Goal: Task Accomplishment & Management: Manage account settings

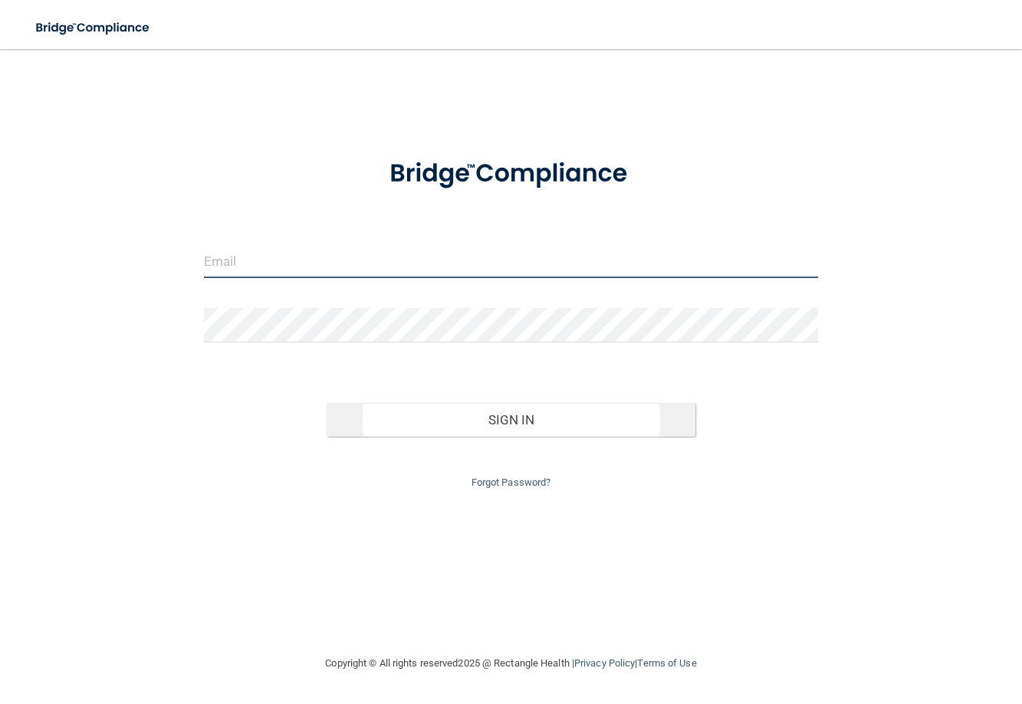
type input "[EMAIL_ADDRESS][DOMAIN_NAME]"
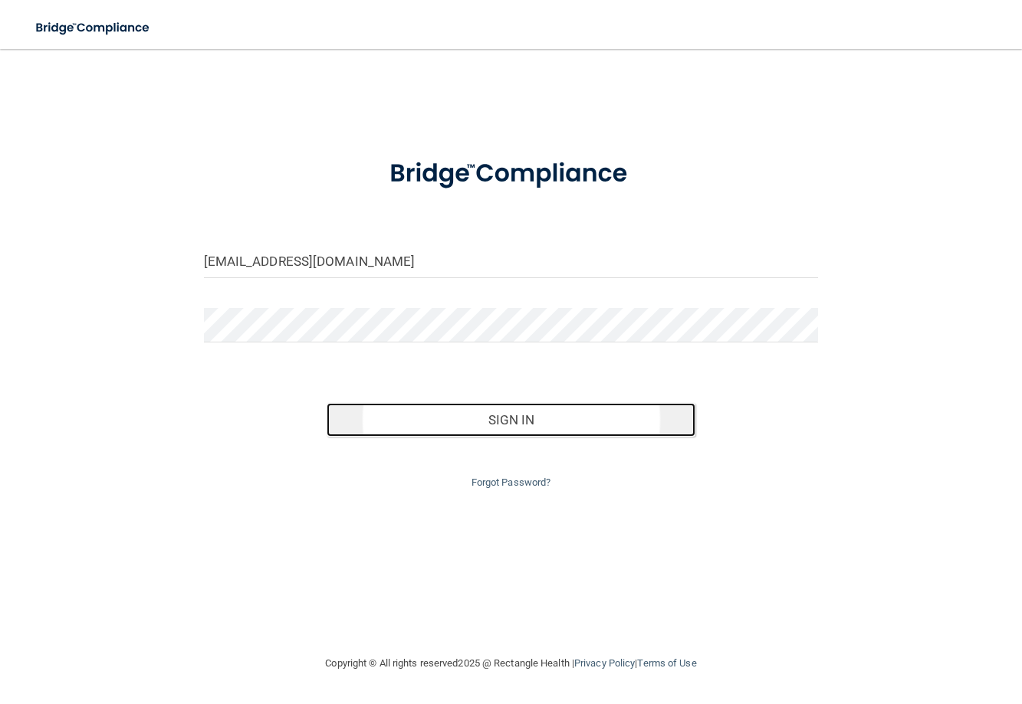
click at [507, 417] on button "Sign In" at bounding box center [511, 420] width 369 height 34
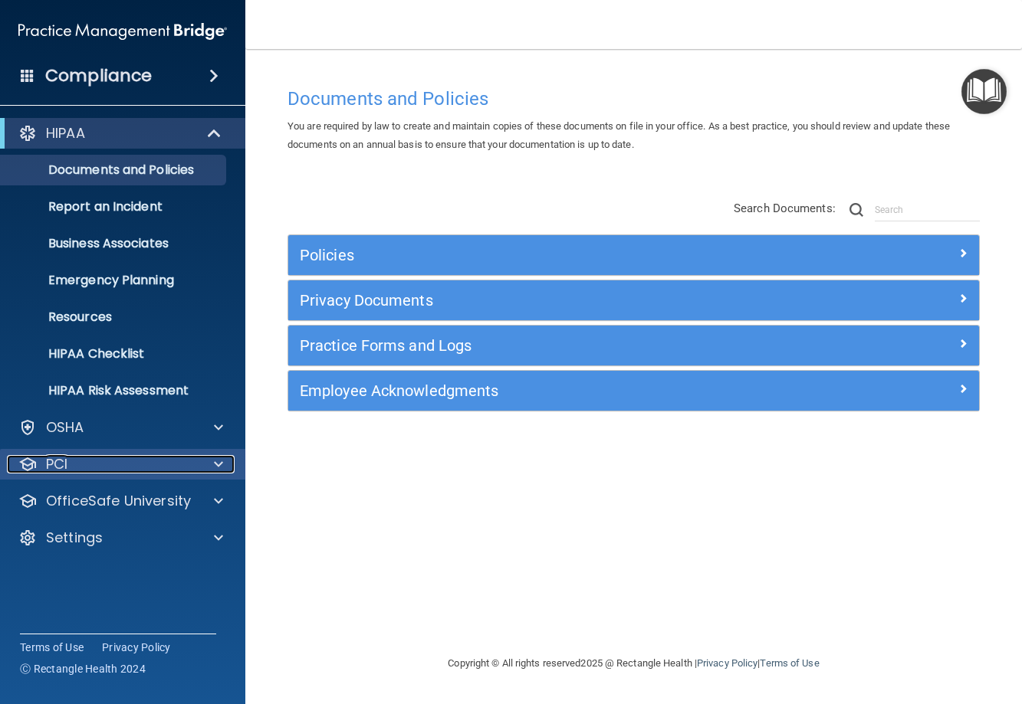
click at [149, 462] on div "PCI" at bounding box center [102, 464] width 190 height 18
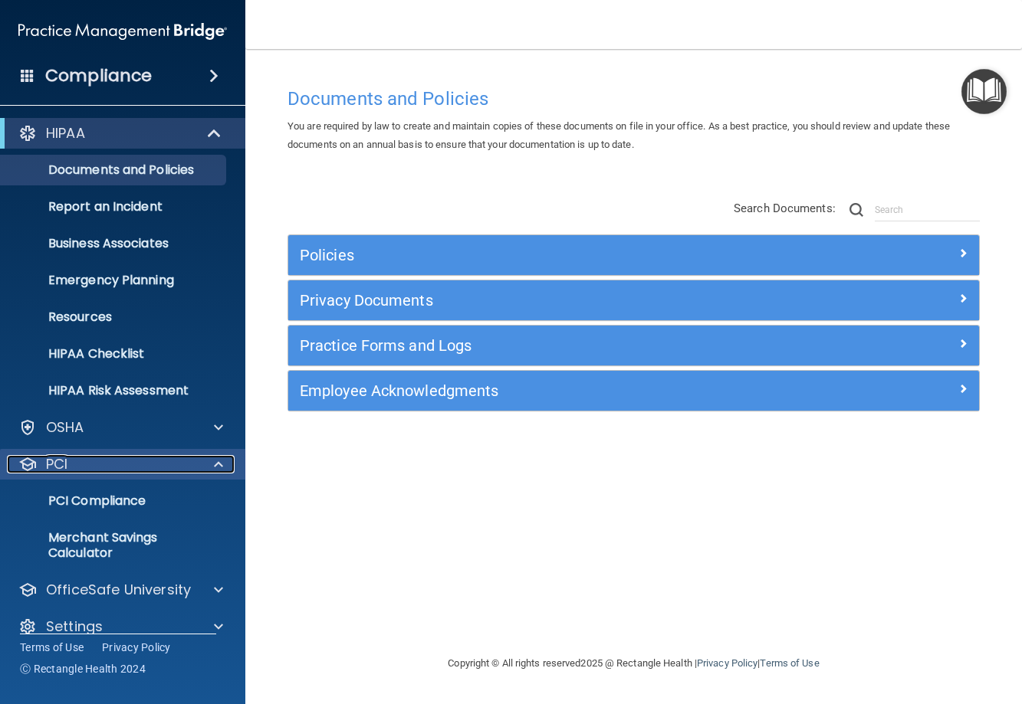
scroll to position [21, 0]
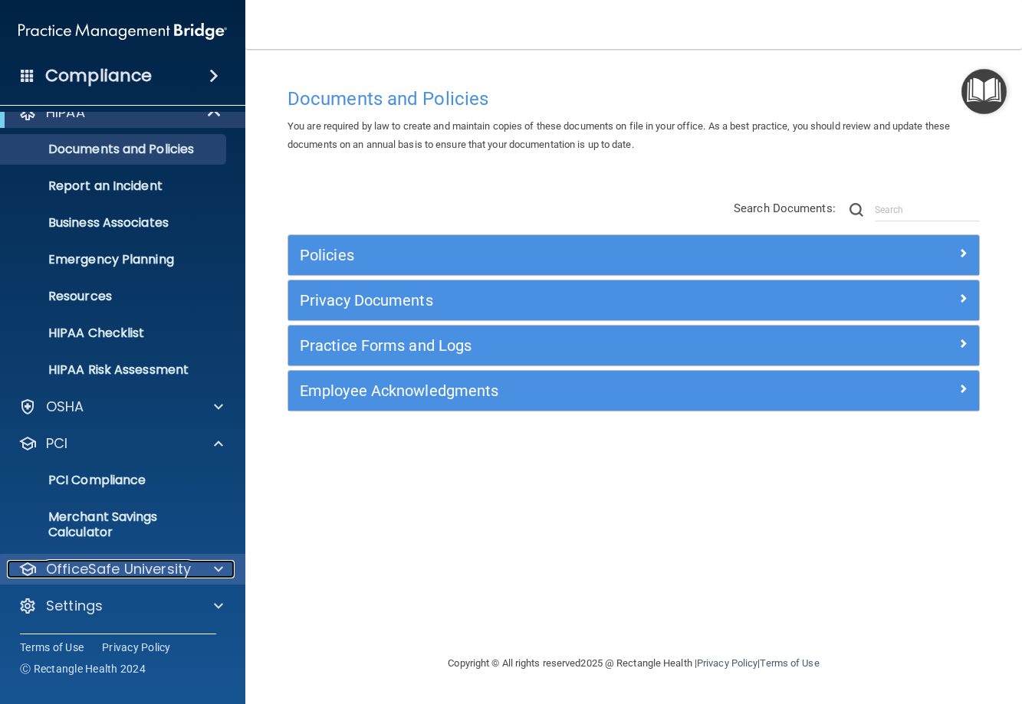
click at [159, 566] on p "OfficeSafe University" at bounding box center [118, 569] width 145 height 18
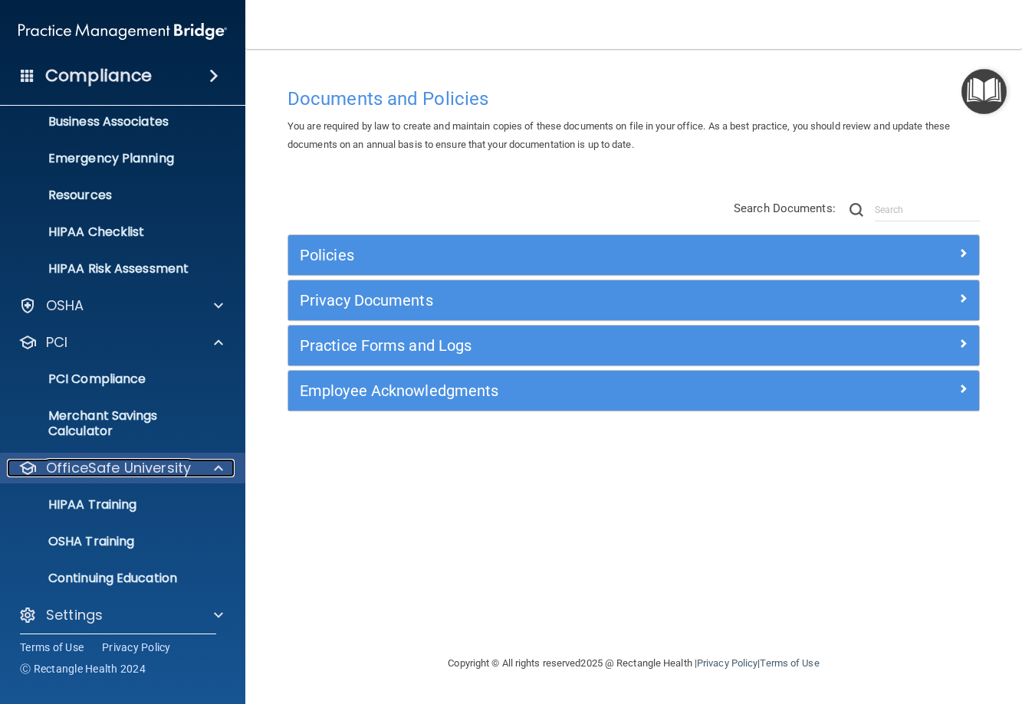
scroll to position [131, 0]
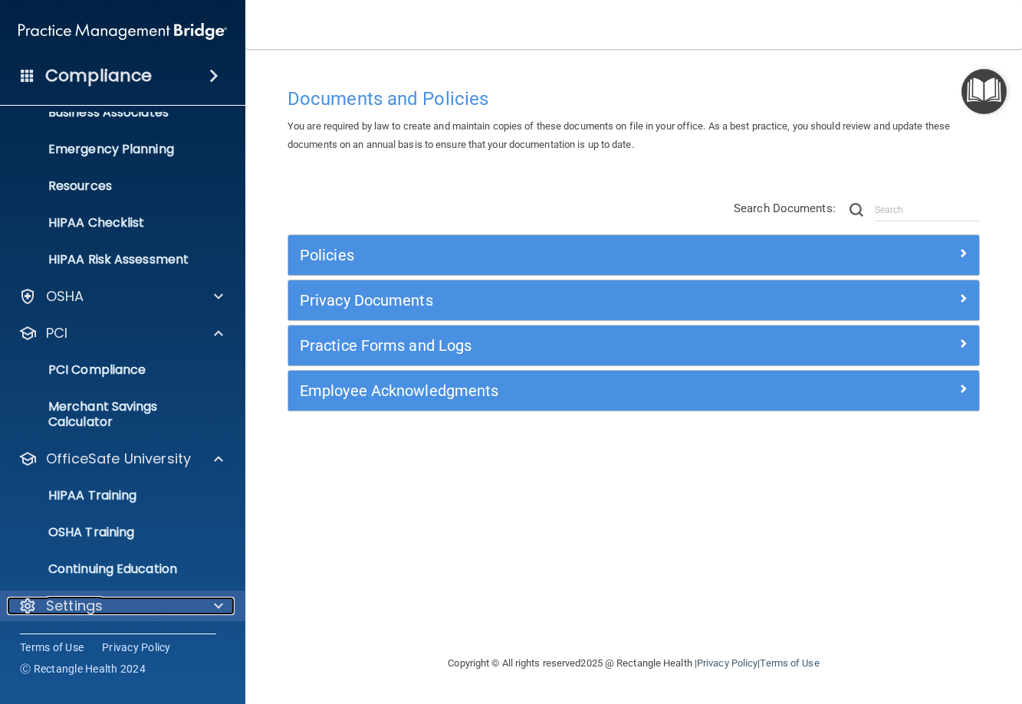
click at [109, 612] on div "Settings" at bounding box center [102, 606] width 190 height 18
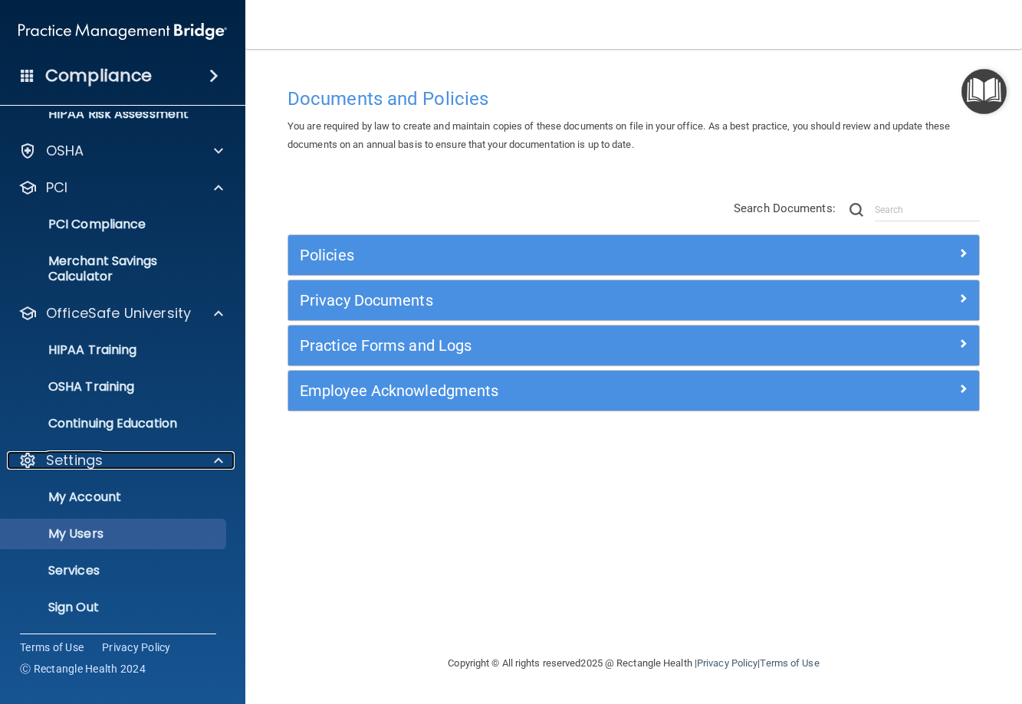
scroll to position [278, 0]
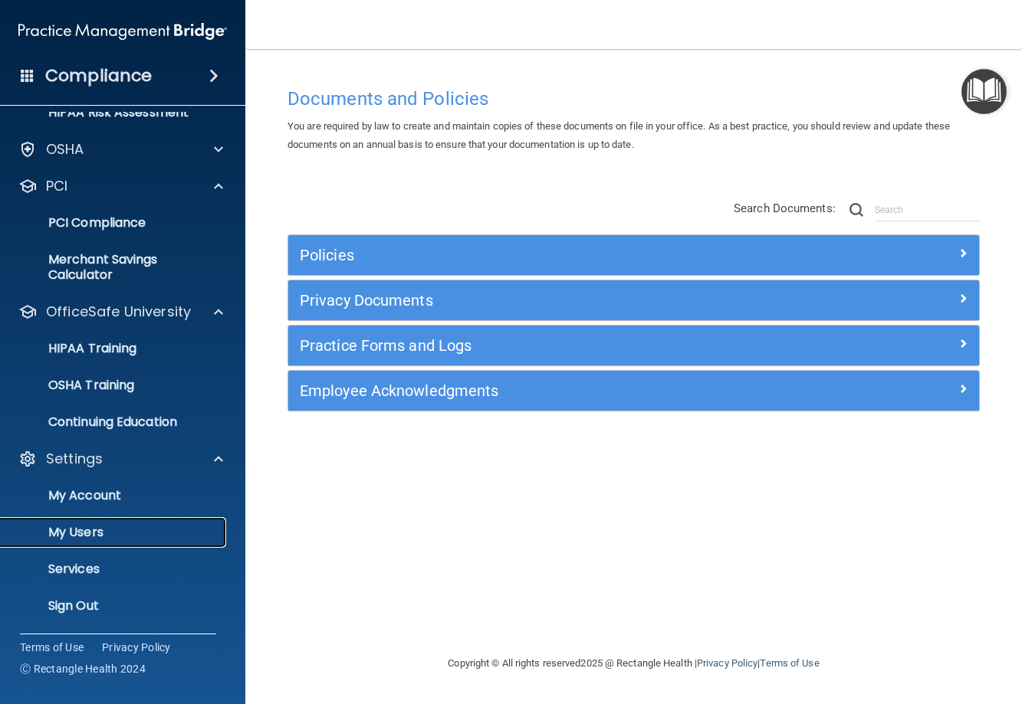
click at [139, 528] on p "My Users" at bounding box center [114, 532] width 209 height 15
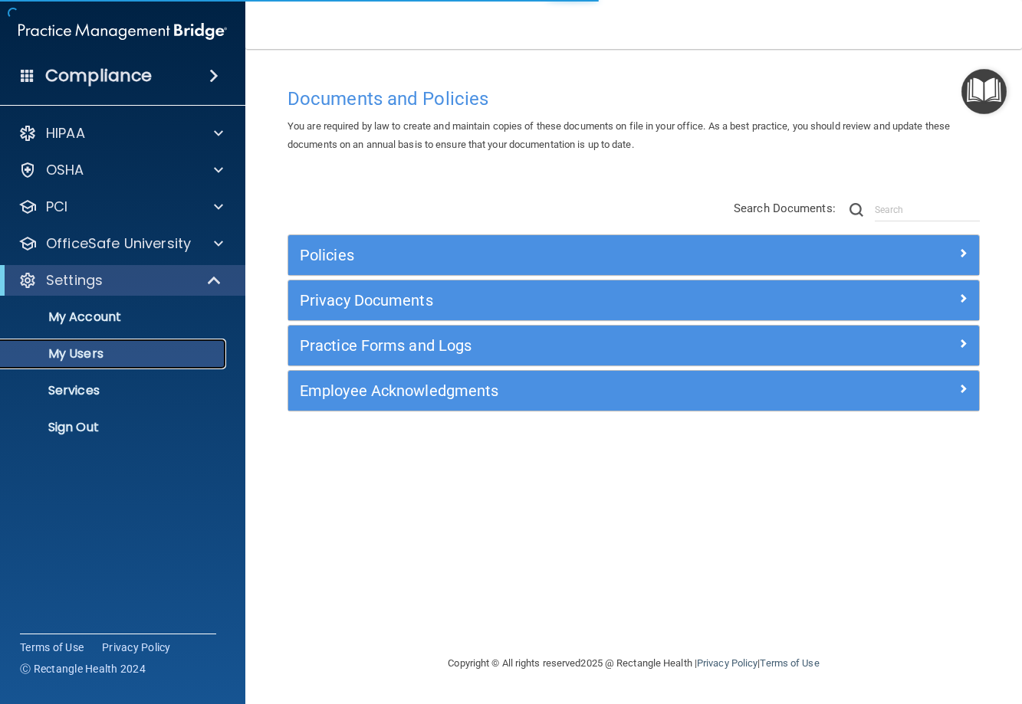
select select "20"
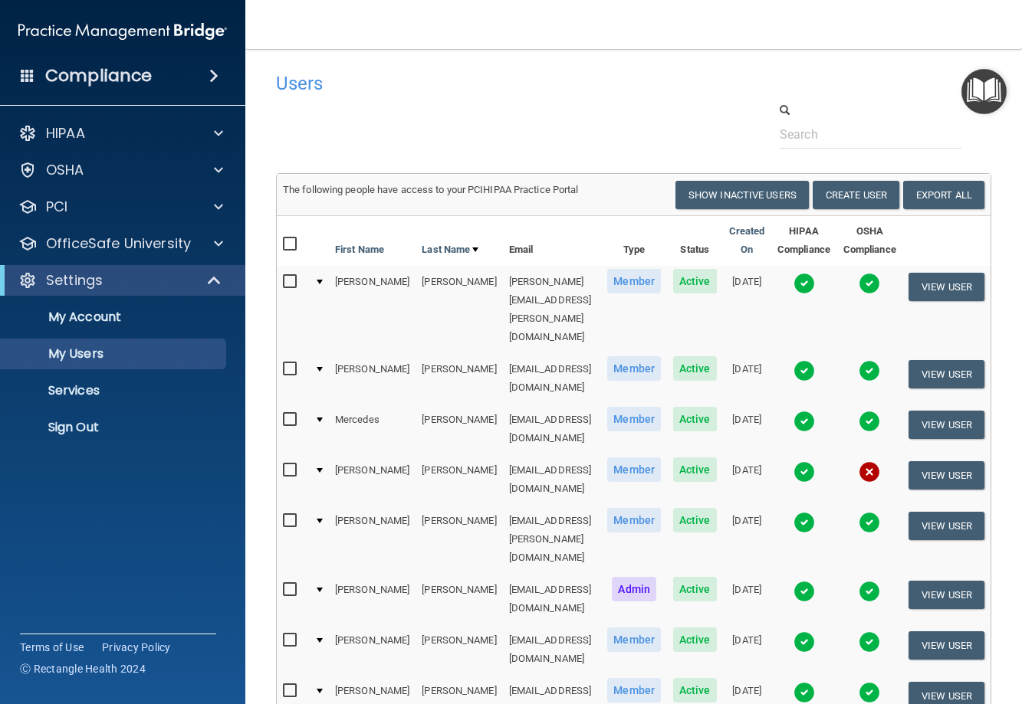
click at [283, 464] on input "checkbox" at bounding box center [292, 470] width 18 height 12
checkbox input "true"
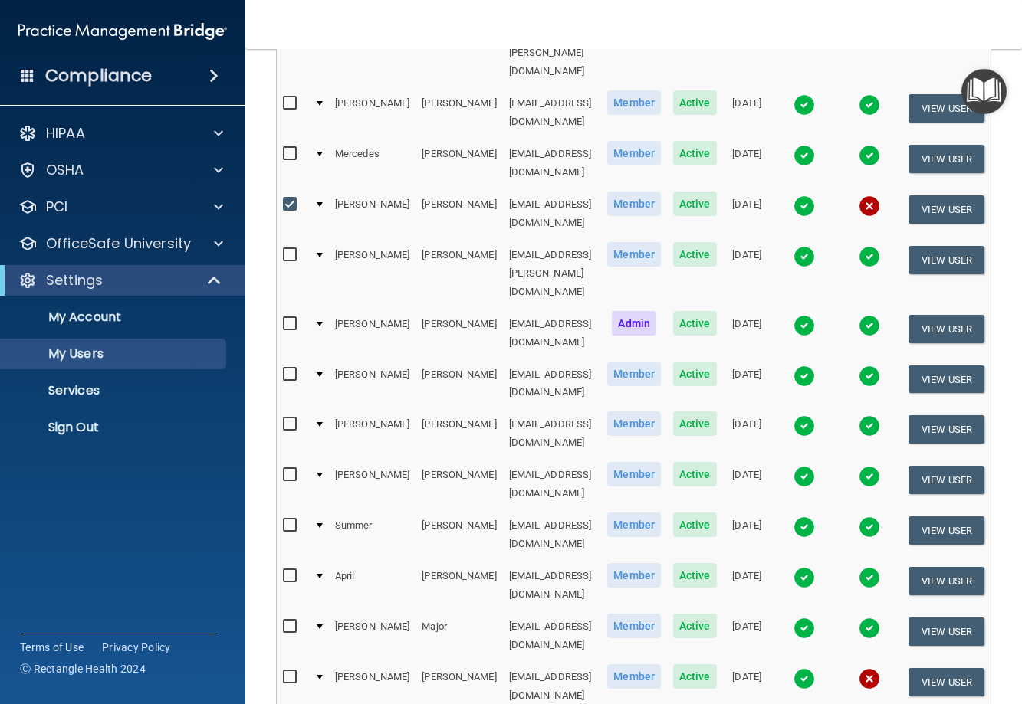
scroll to position [241, 0]
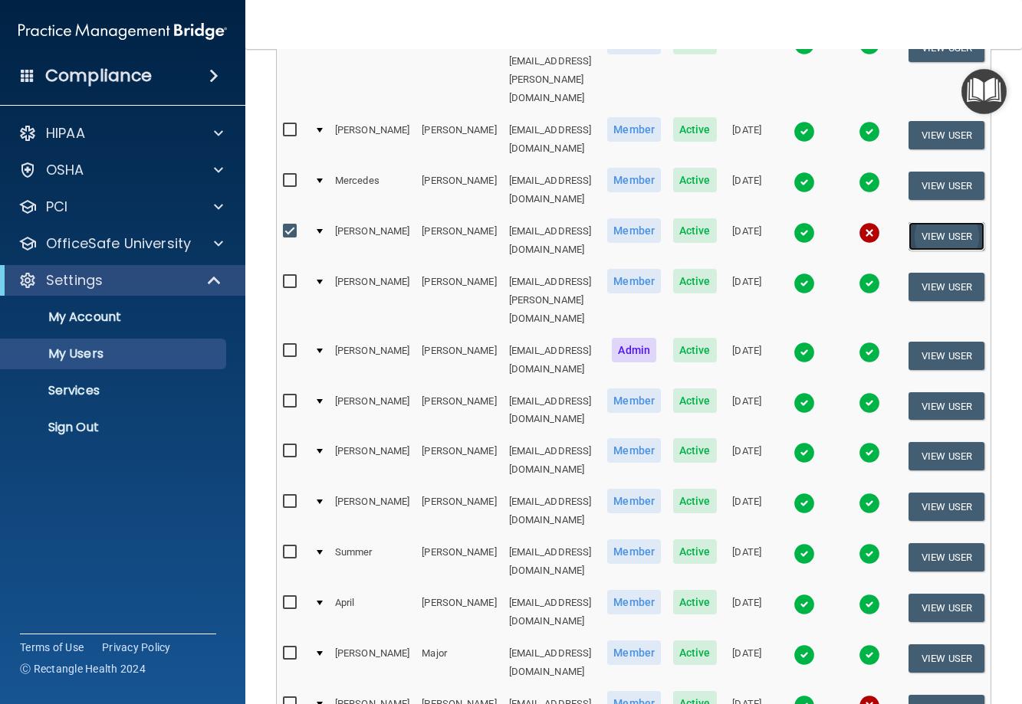
click at [956, 222] on button "View User" at bounding box center [946, 236] width 76 height 28
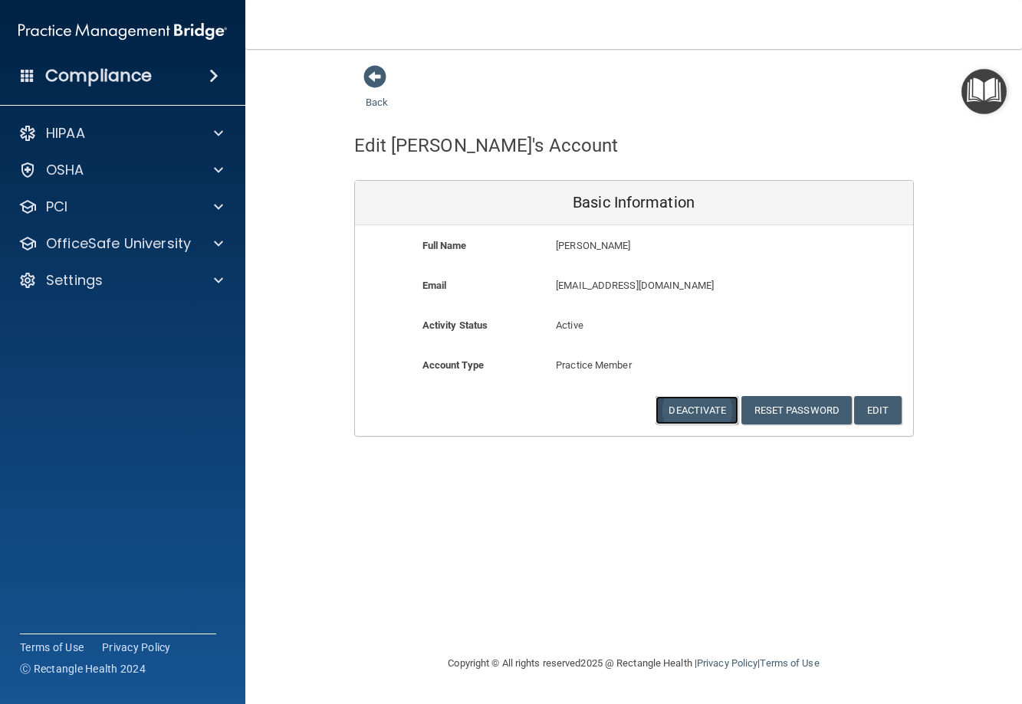
click at [706, 409] on button "Deactivate" at bounding box center [696, 410] width 83 height 28
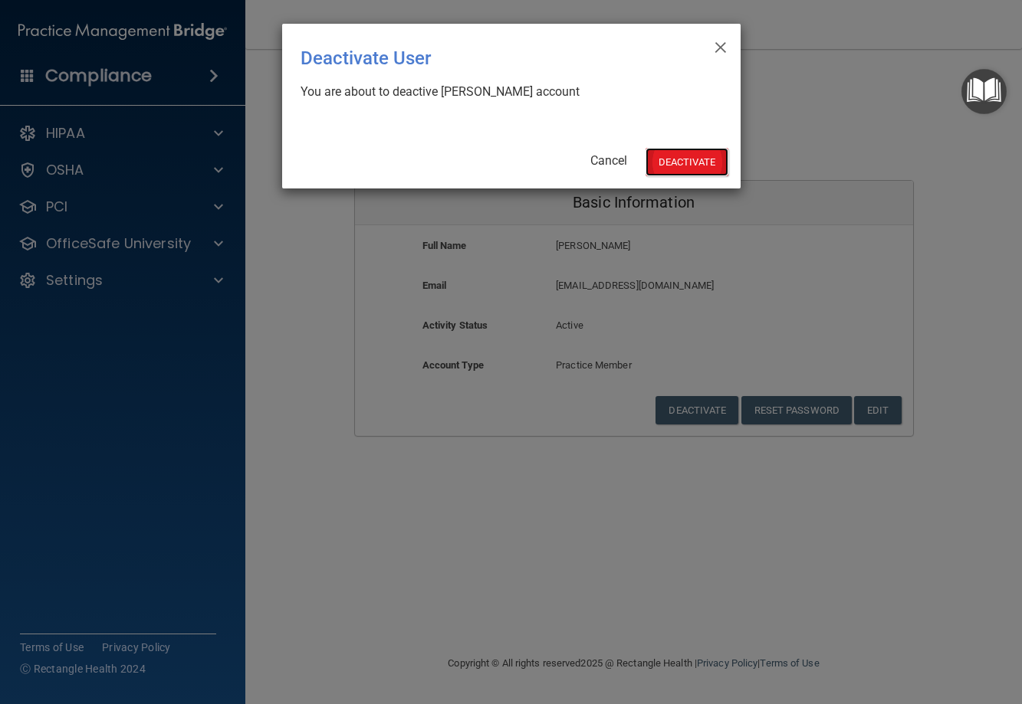
click at [689, 159] on button "Deactivate" at bounding box center [686, 162] width 83 height 28
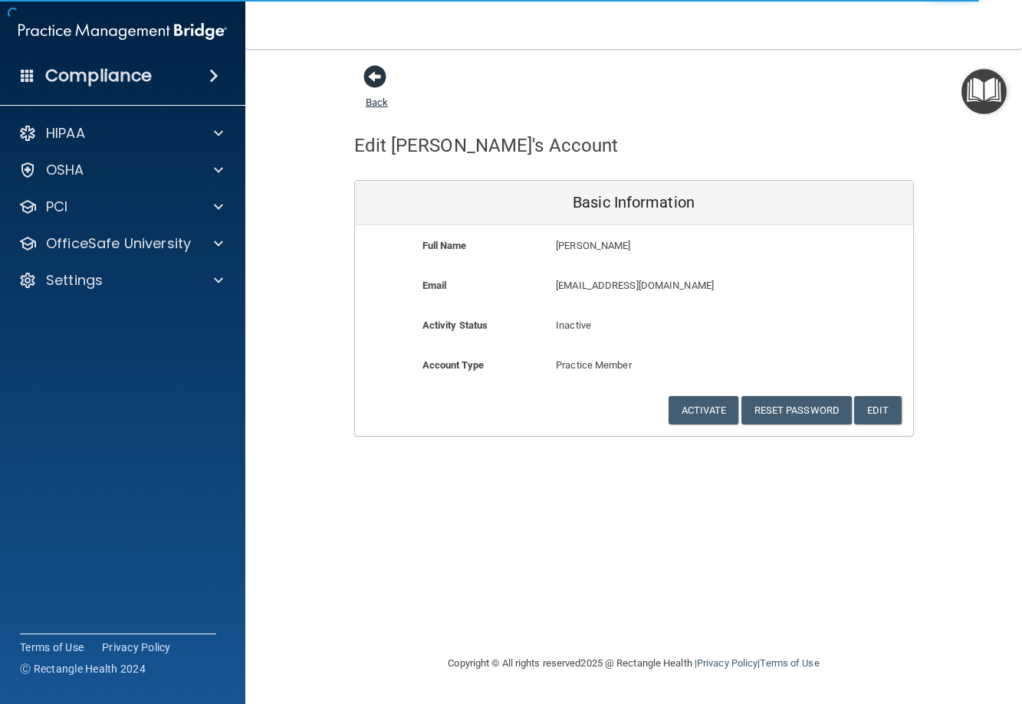
click at [376, 77] on span at bounding box center [374, 76] width 23 height 23
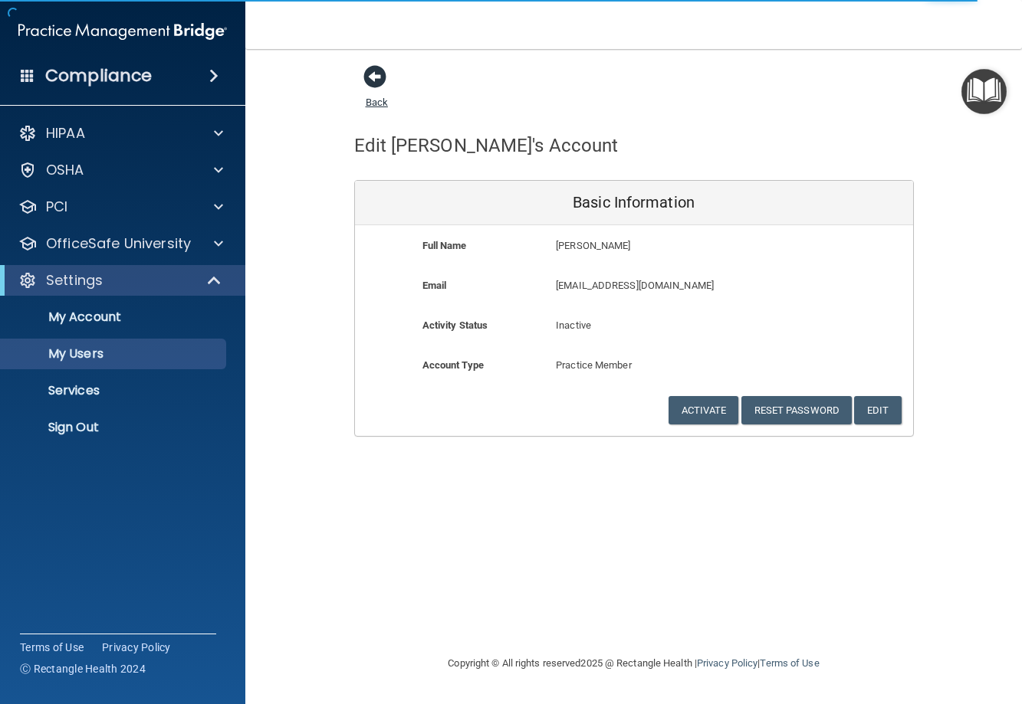
select select "20"
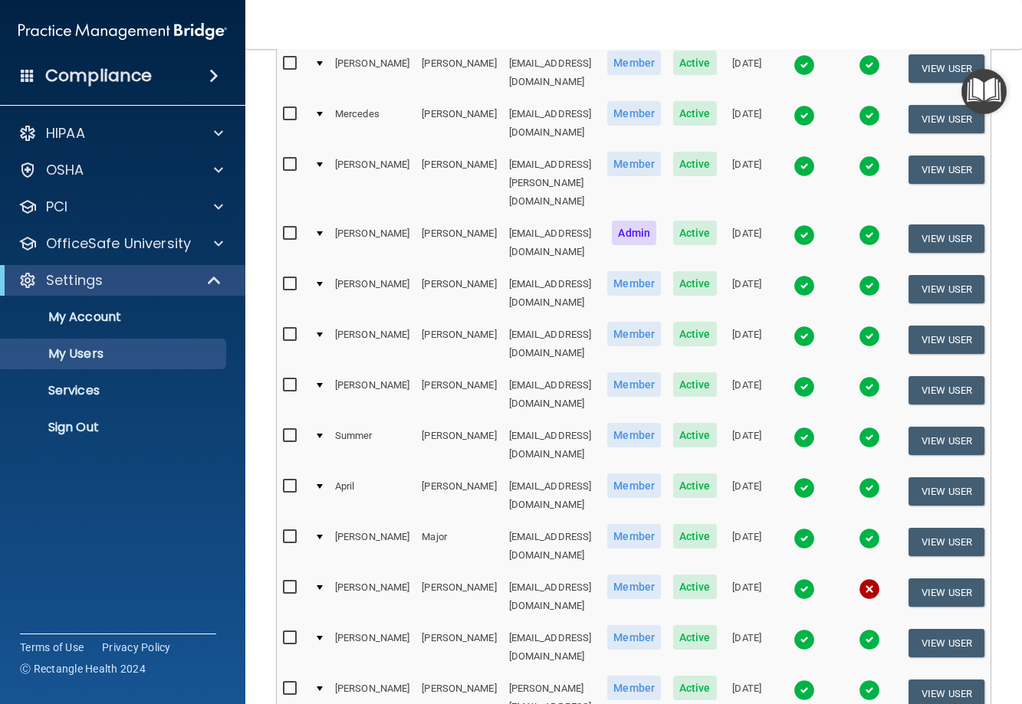
scroll to position [307, 0]
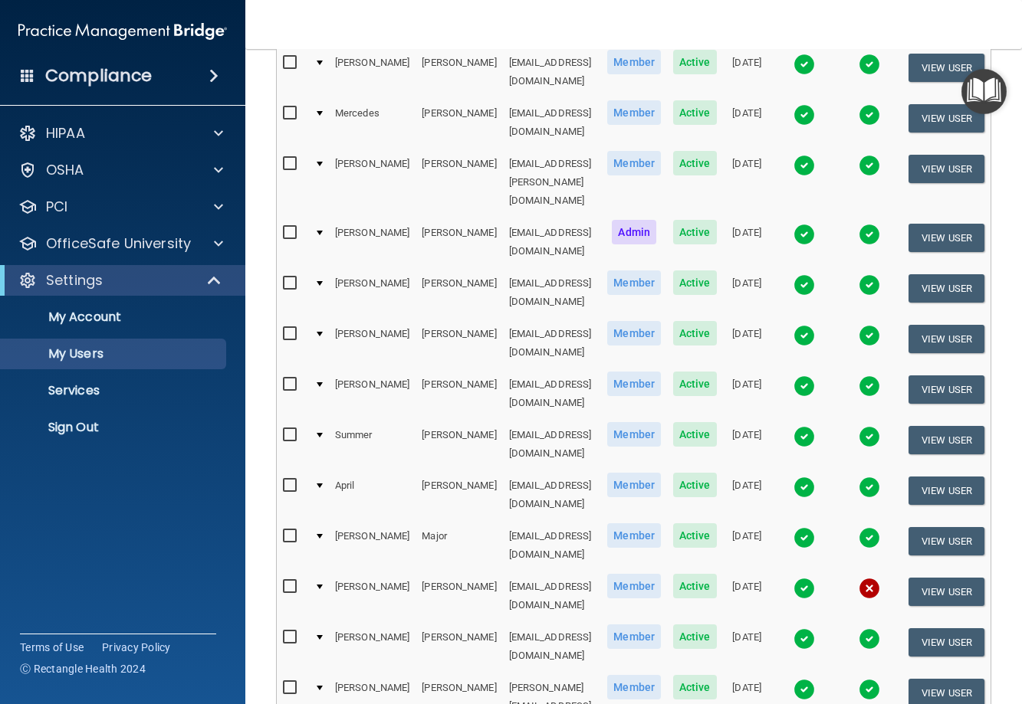
click at [283, 581] on input "checkbox" at bounding box center [292, 587] width 18 height 12
checkbox input "true"
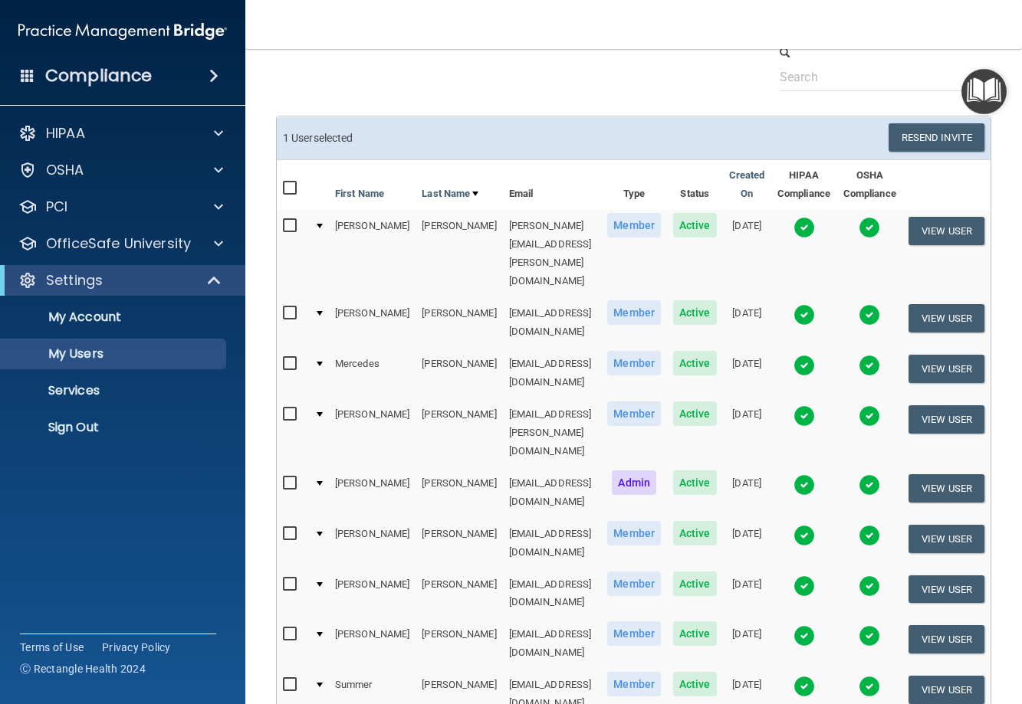
scroll to position [2, 0]
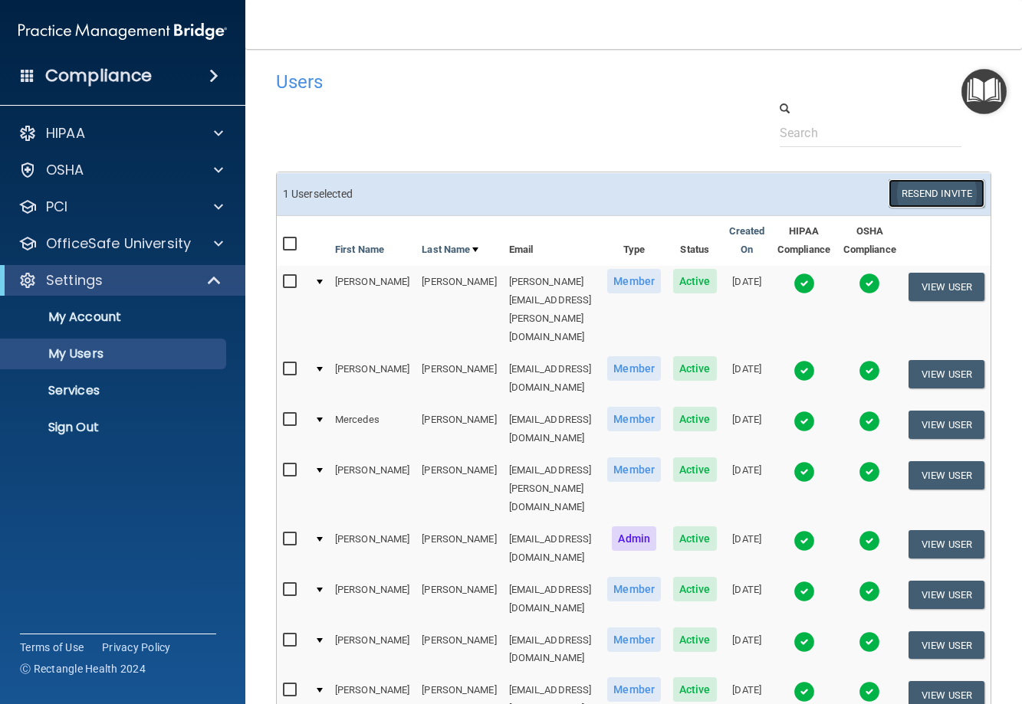
click at [940, 191] on button "Resend Invite" at bounding box center [936, 193] width 96 height 28
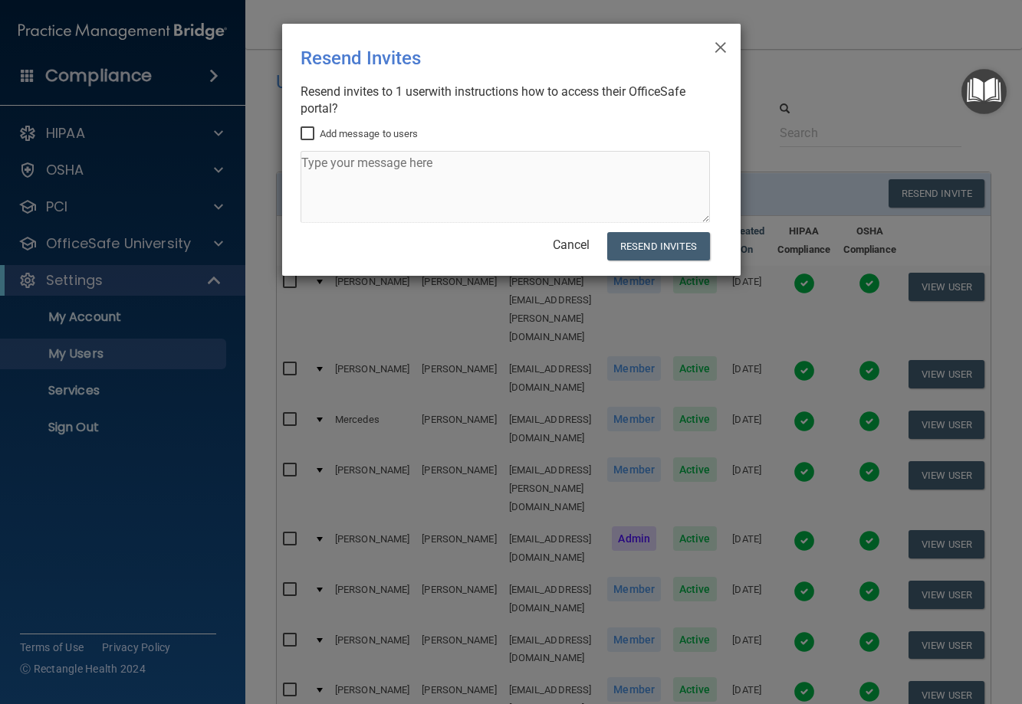
click at [306, 133] on input "Add message to users" at bounding box center [309, 134] width 18 height 12
checkbox input "true"
click at [318, 165] on textarea at bounding box center [504, 187] width 409 height 72
type textarea "OSHA compliance needs to be done"
click at [652, 243] on button "Resend Invites" at bounding box center [658, 246] width 102 height 28
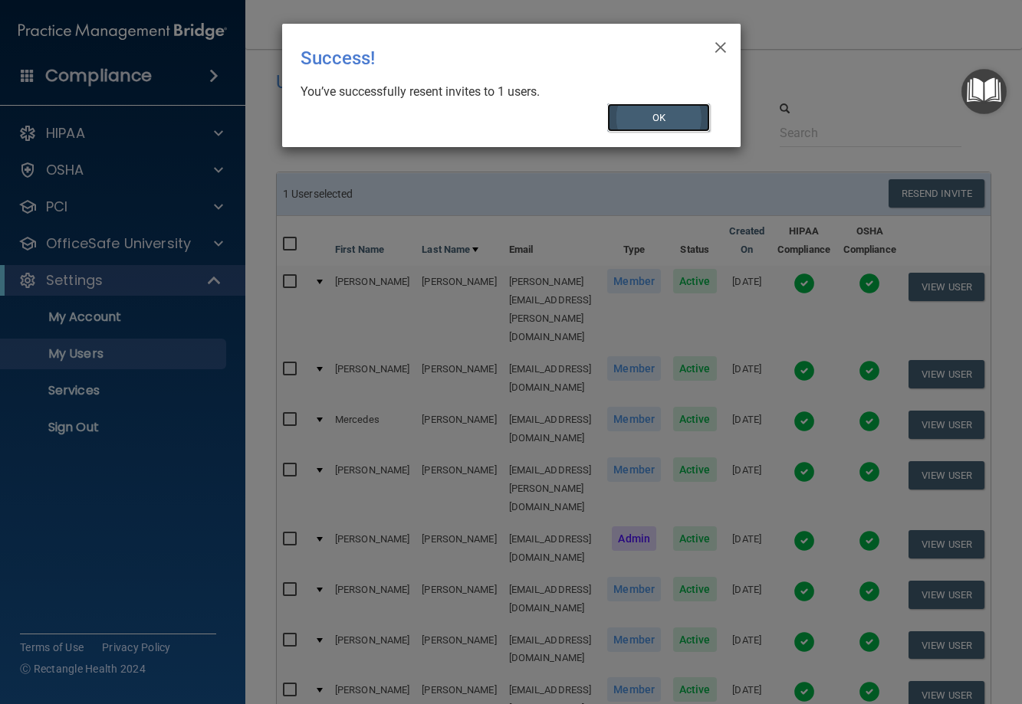
click at [656, 113] on button "OK" at bounding box center [658, 117] width 103 height 28
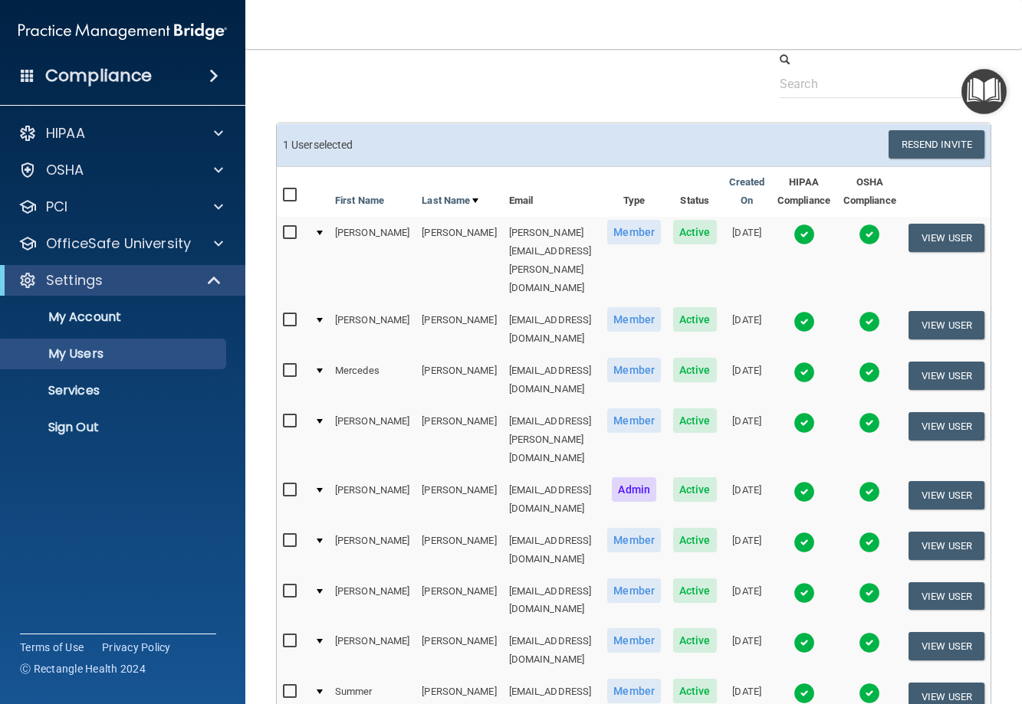
scroll to position [45, 0]
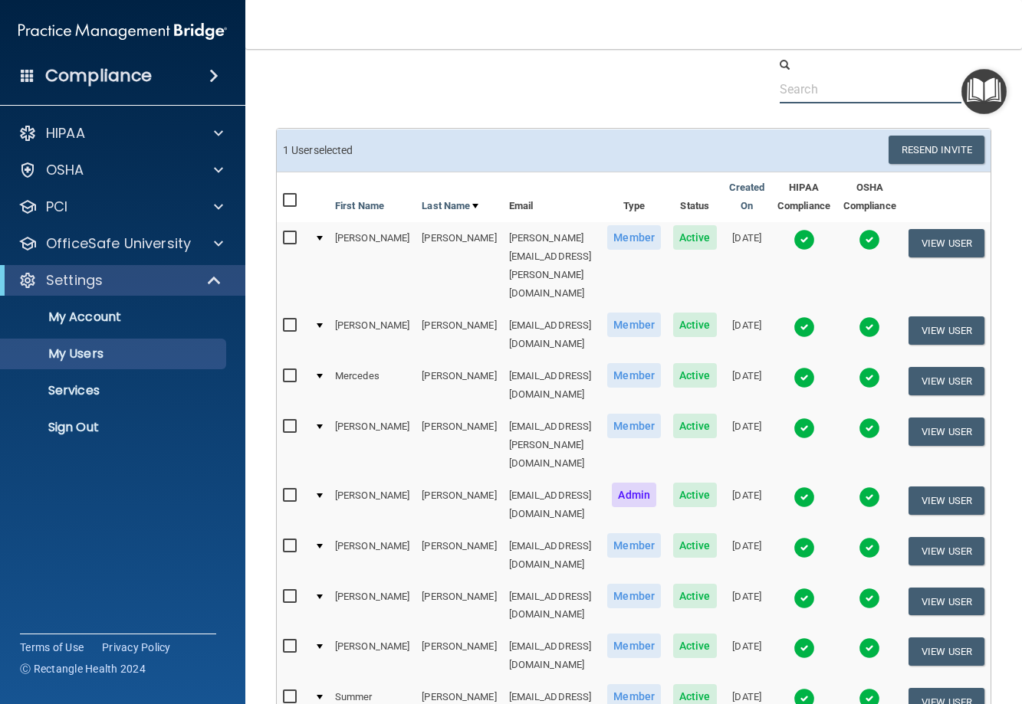
click at [792, 84] on input "text" at bounding box center [870, 89] width 182 height 28
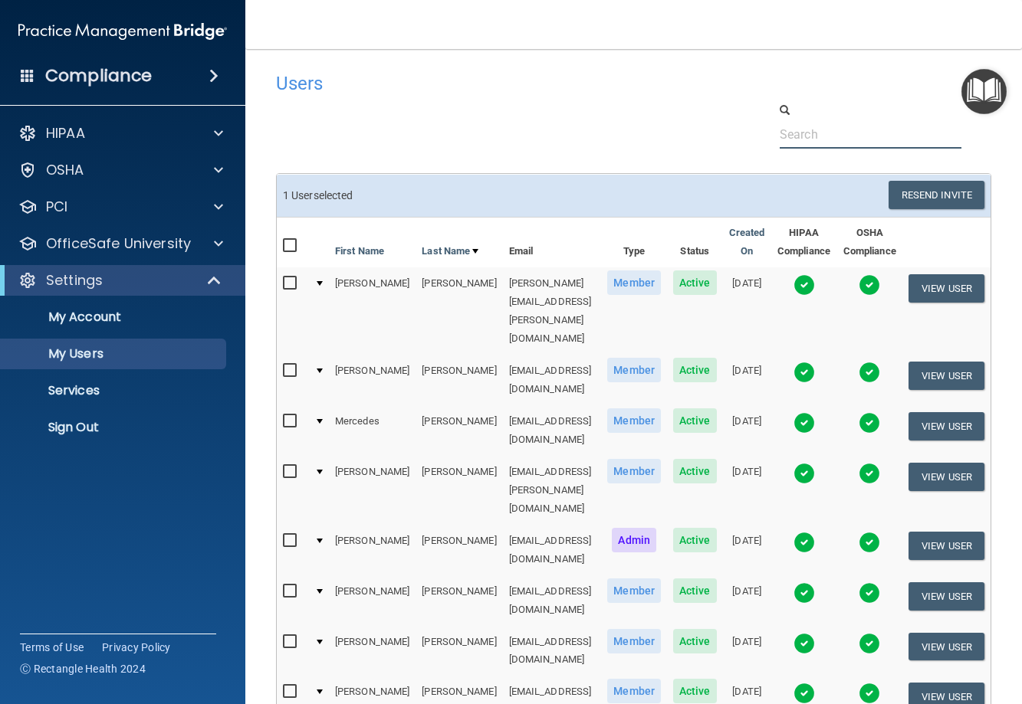
click at [793, 136] on input "text" at bounding box center [870, 134] width 182 height 28
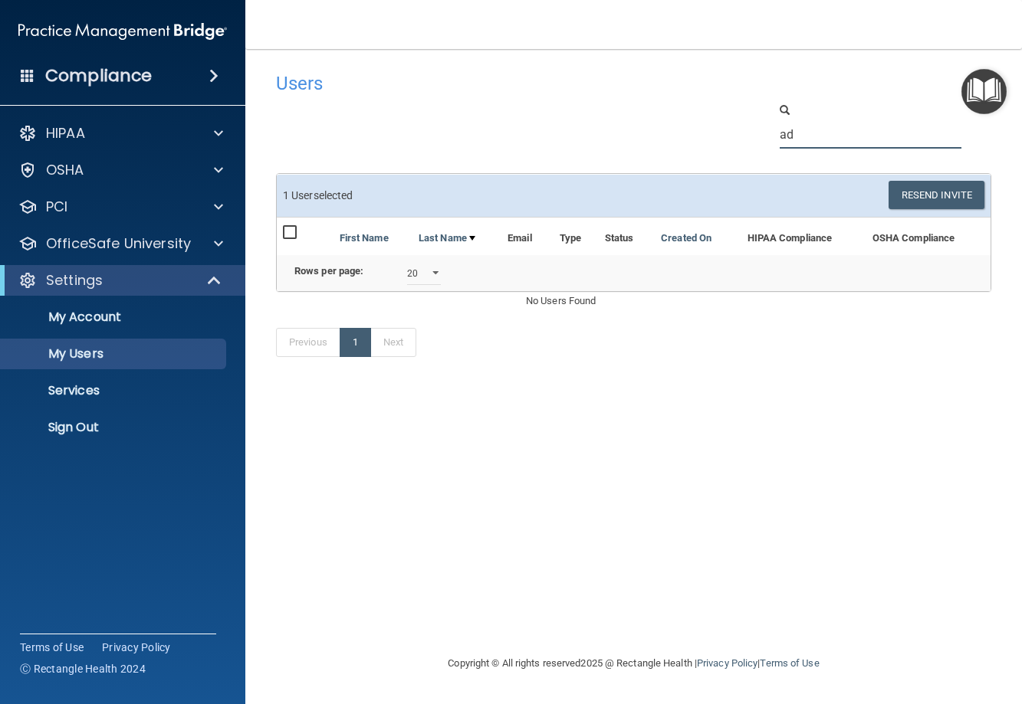
type input "ad"
click at [782, 107] on span at bounding box center [784, 110] width 10 height 10
drag, startPoint x: 800, startPoint y: 132, endPoint x: 769, endPoint y: 132, distance: 31.4
click at [769, 132] on div "ad" at bounding box center [870, 134] width 205 height 28
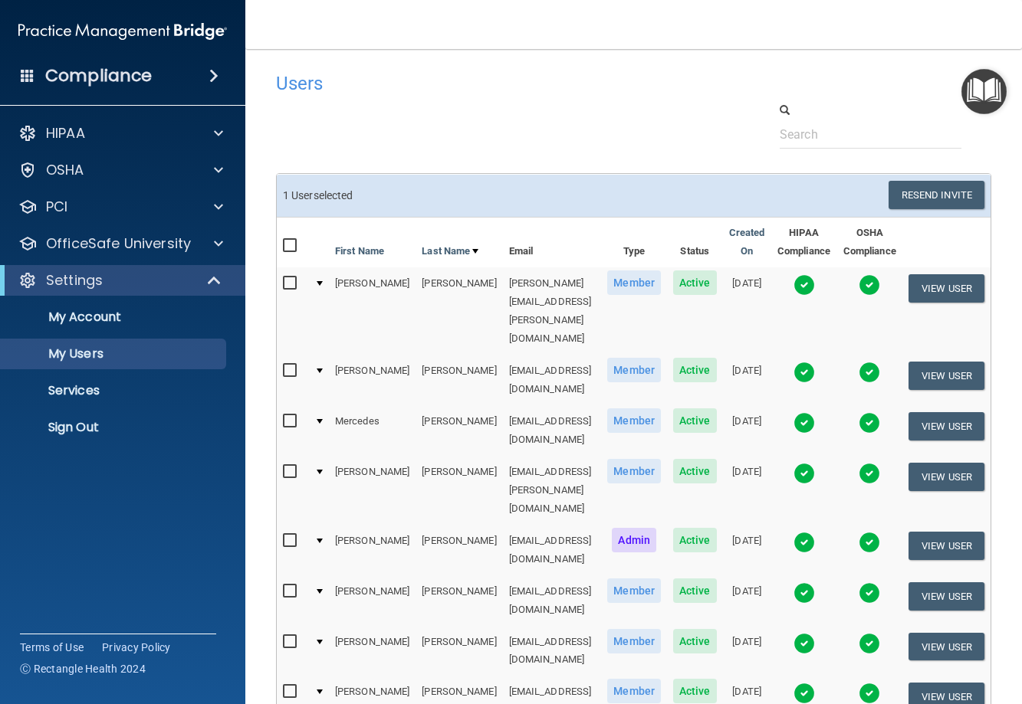
click at [983, 95] on img "Open Resource Center" at bounding box center [983, 91] width 45 height 45
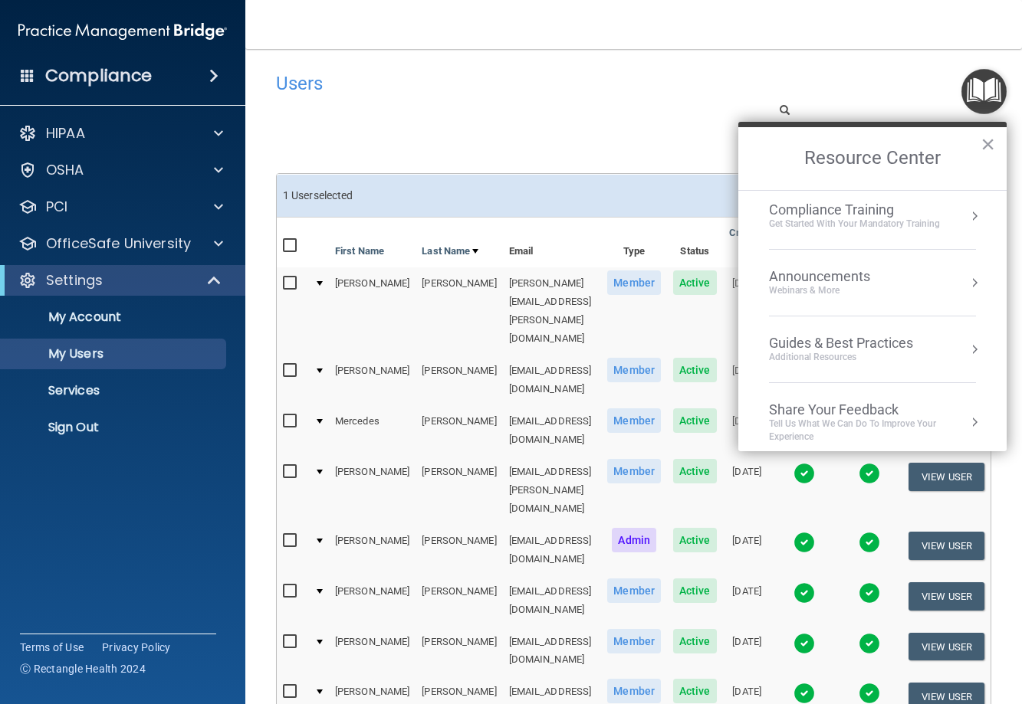
scroll to position [219, 0]
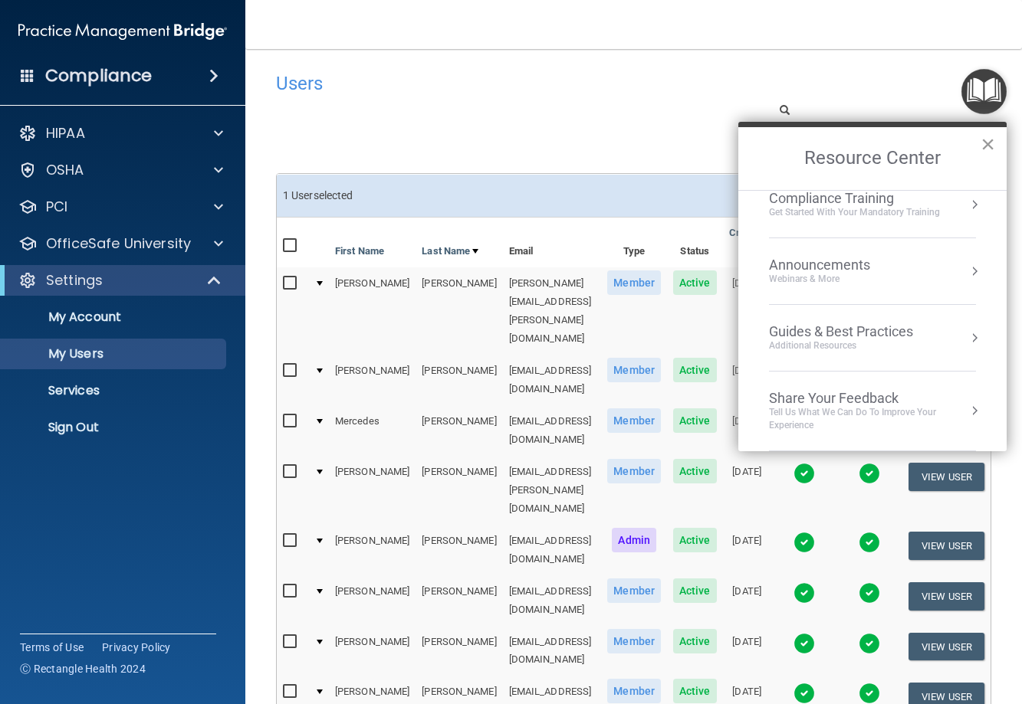
click at [987, 143] on button "×" at bounding box center [987, 144] width 15 height 25
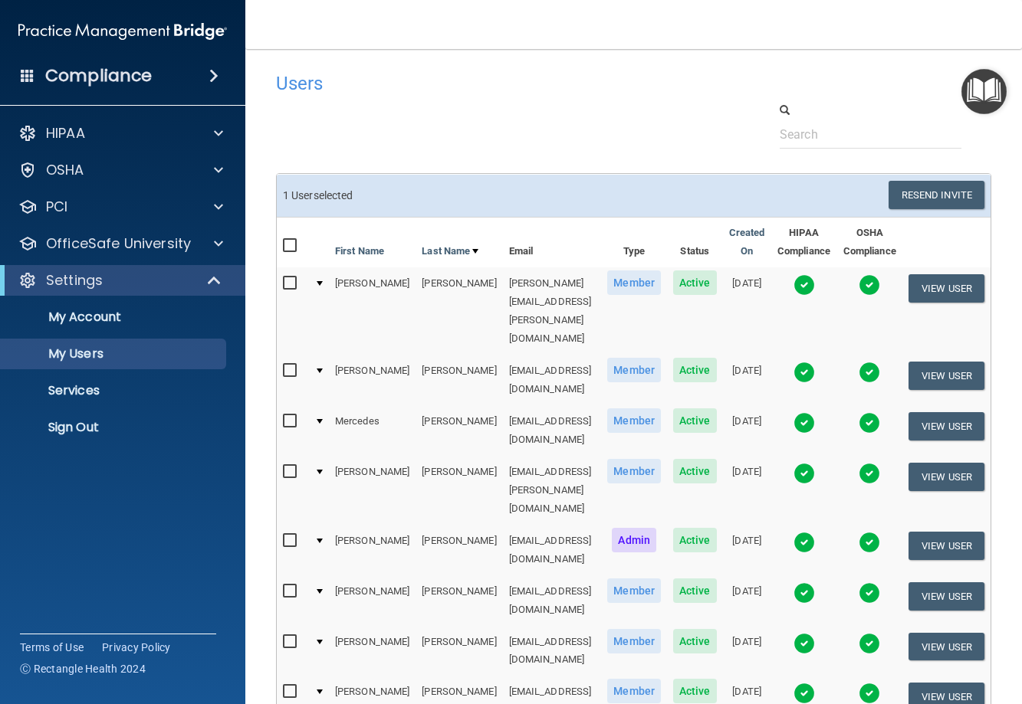
click at [86, 71] on h4 "Compliance" at bounding box center [98, 75] width 107 height 21
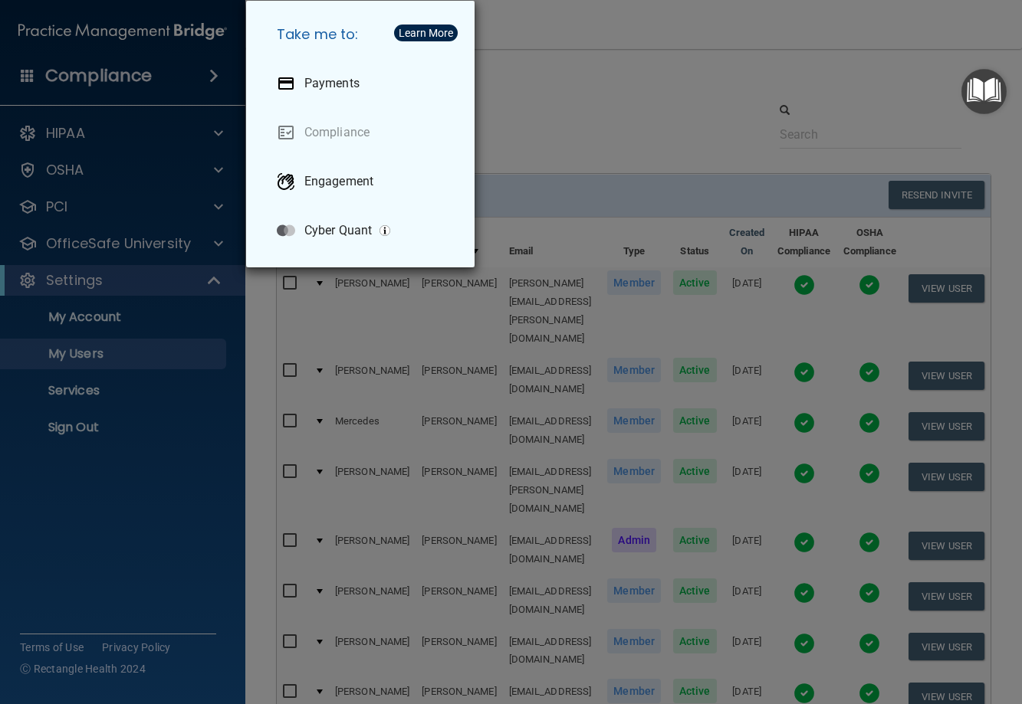
click at [95, 315] on div "Take me to: Payments Compliance Engagement Cyber Quant" at bounding box center [511, 352] width 1022 height 704
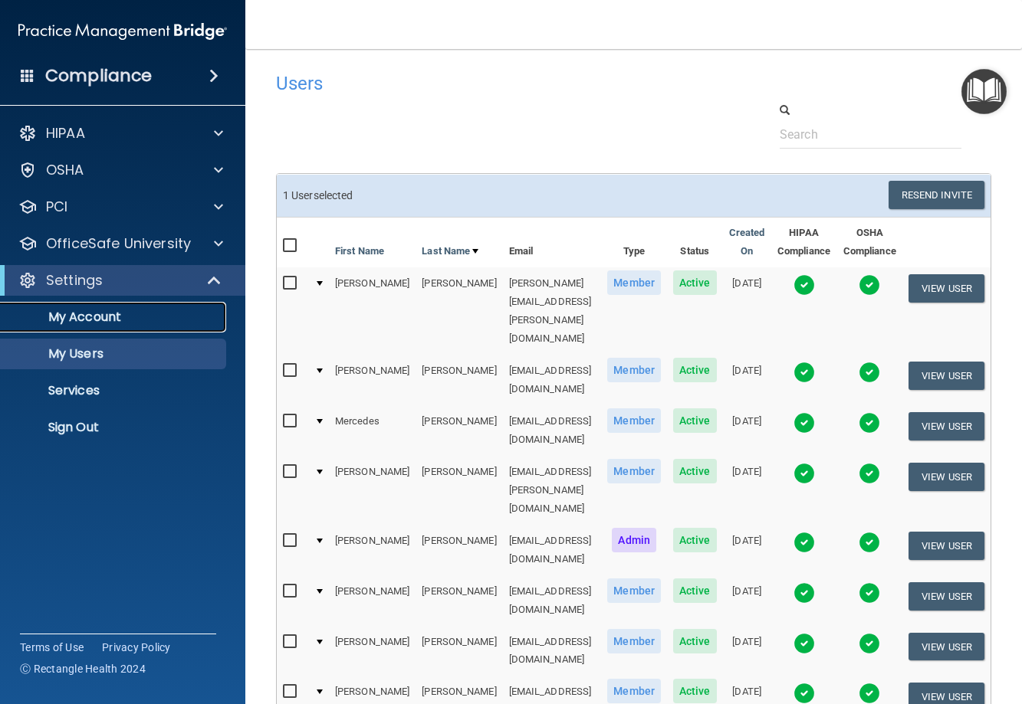
click at [91, 315] on p "My Account" at bounding box center [114, 317] width 209 height 15
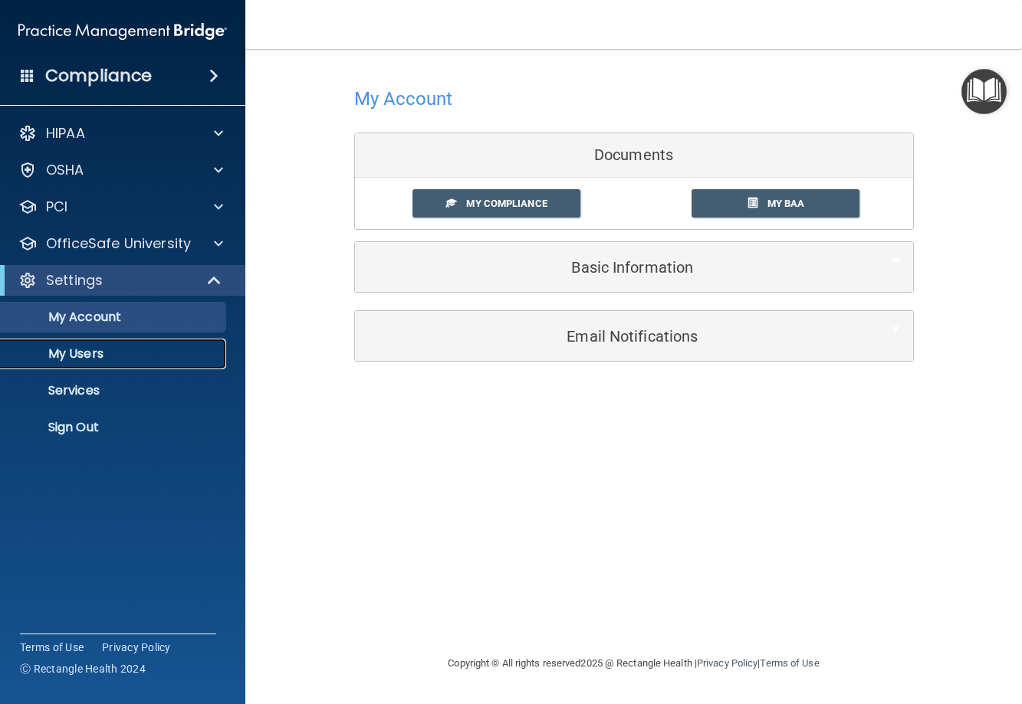
click at [80, 354] on p "My Users" at bounding box center [114, 353] width 209 height 15
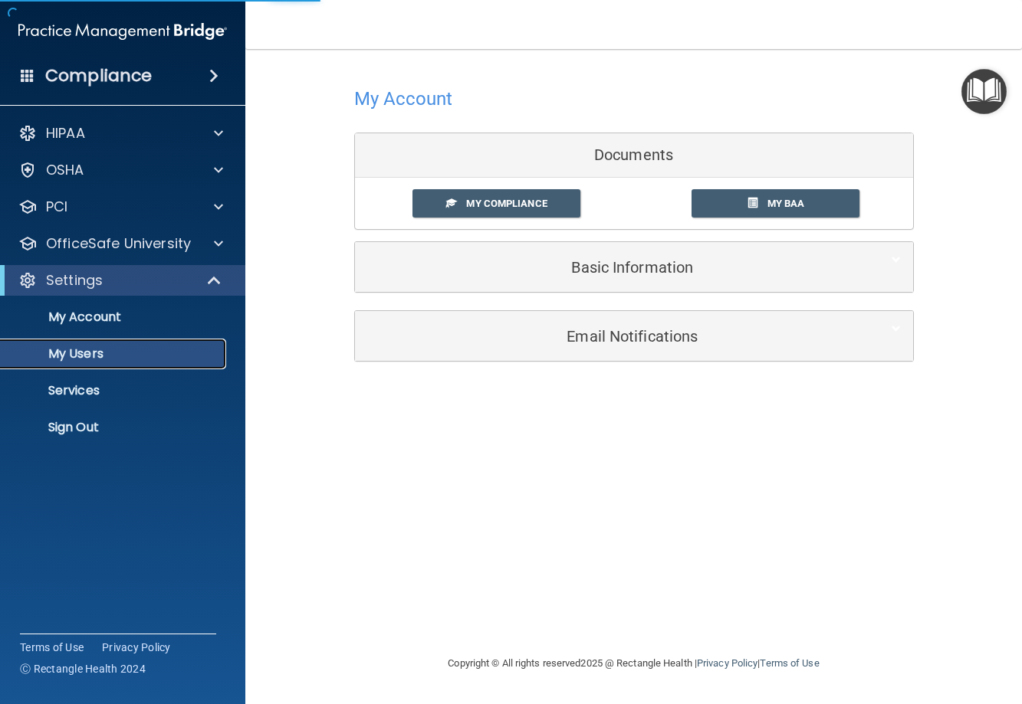
select select "20"
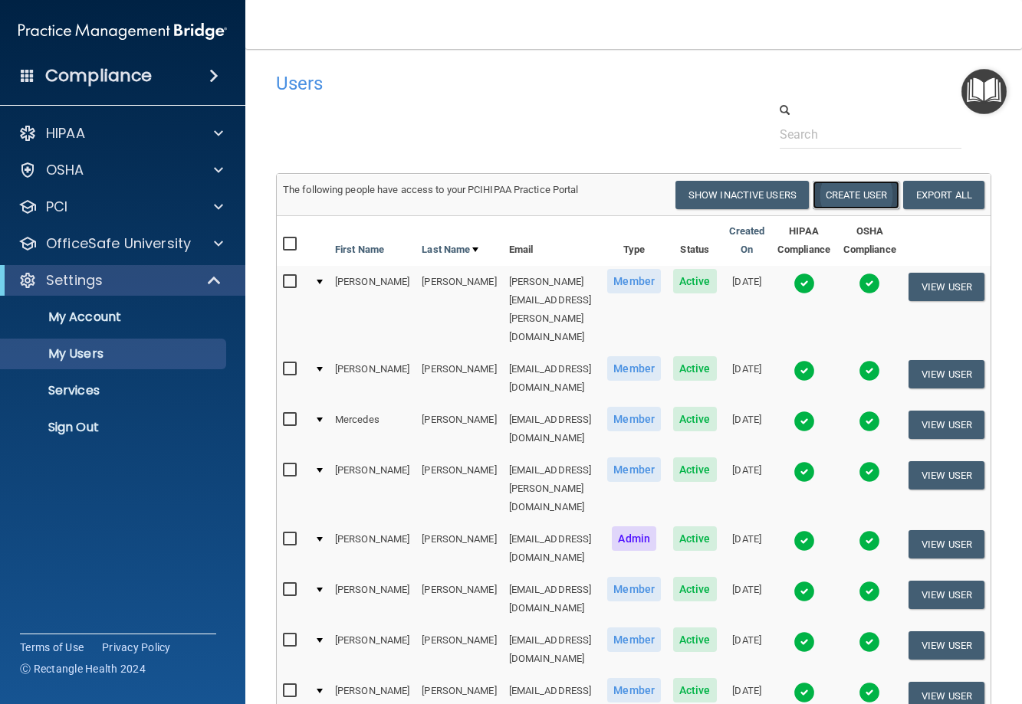
click at [874, 190] on button "Create User" at bounding box center [855, 195] width 87 height 28
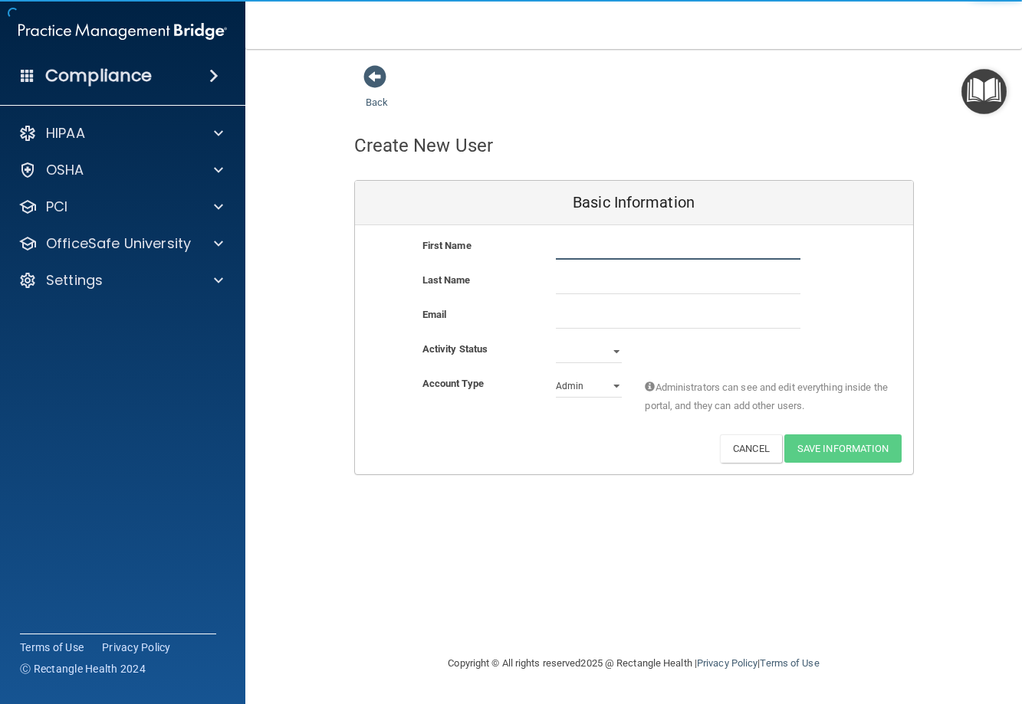
click at [563, 246] on input "text" at bounding box center [678, 248] width 244 height 23
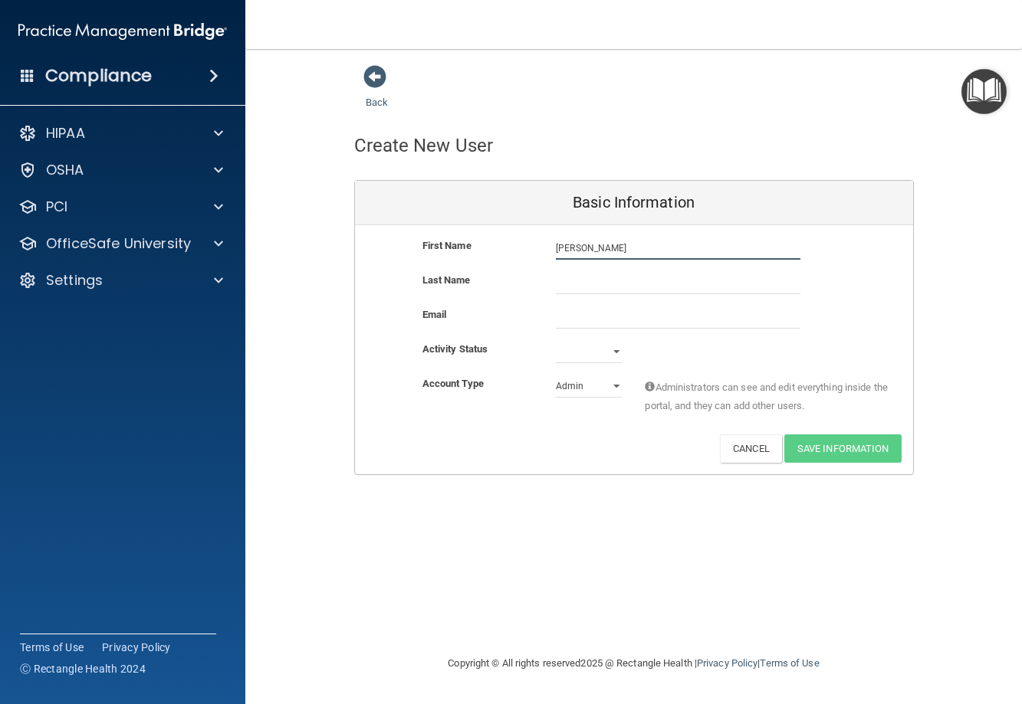
type input "[PERSON_NAME]"
click at [565, 285] on input "text" at bounding box center [678, 282] width 244 height 23
type input "[PERSON_NAME]"
click at [567, 317] on input "email" at bounding box center [678, 317] width 244 height 23
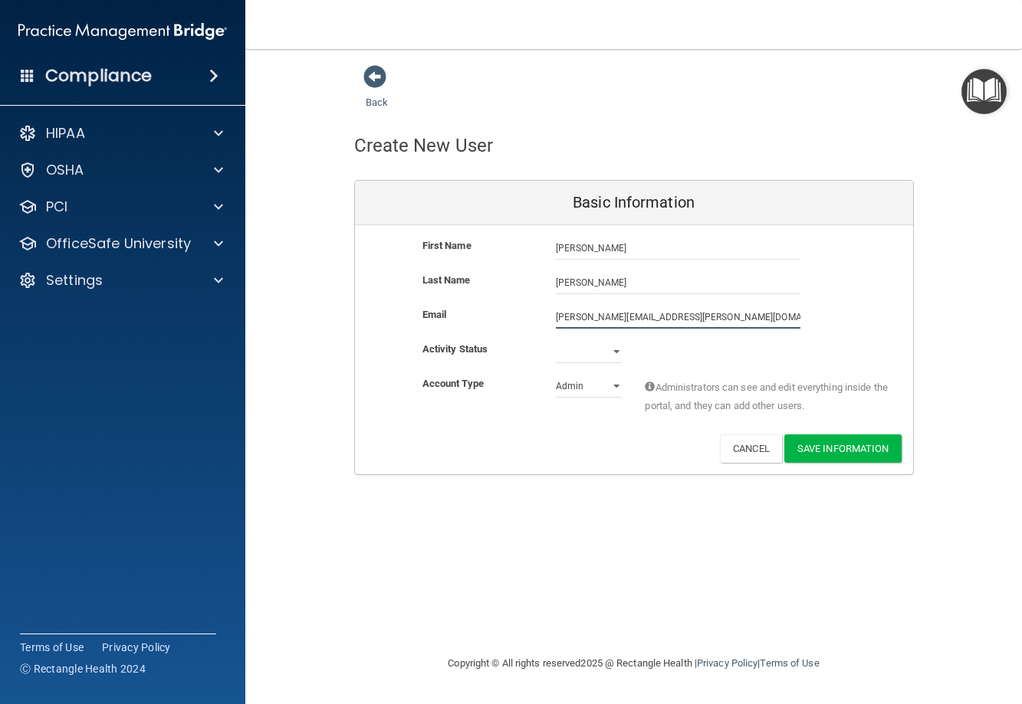
type input "[PERSON_NAME][EMAIL_ADDRESS][PERSON_NAME][DOMAIN_NAME]"
click at [615, 349] on select "Active Inactive" at bounding box center [589, 351] width 66 height 23
select select "active"
click at [556, 340] on select "Active Inactive" at bounding box center [589, 351] width 66 height 23
click at [615, 385] on select "Admin Member" at bounding box center [589, 386] width 66 height 23
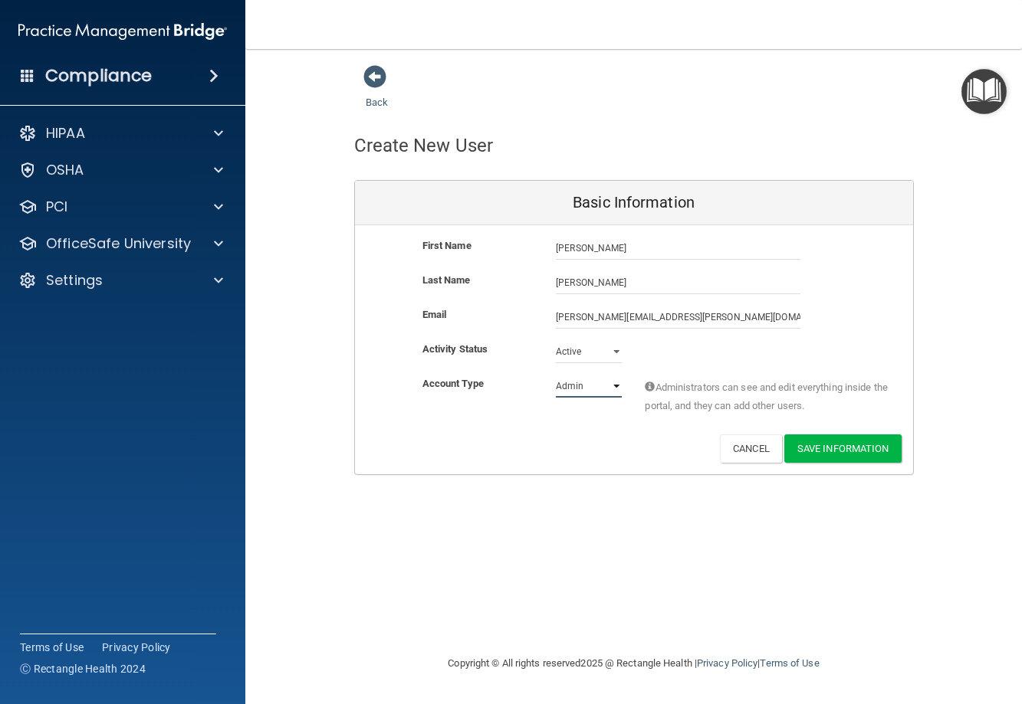
select select "practice_member"
click at [556, 375] on select "Admin Member" at bounding box center [589, 386] width 66 height 23
click at [815, 442] on button "Save Information" at bounding box center [842, 449] width 117 height 28
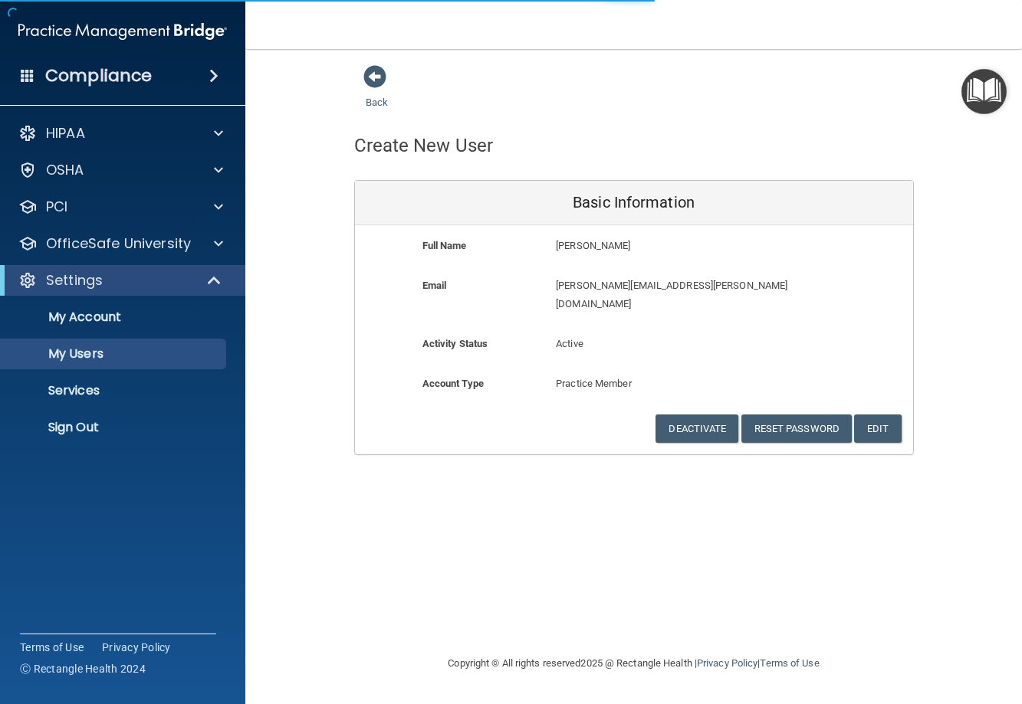
select select "20"
